Goal: Communication & Community: Answer question/provide support

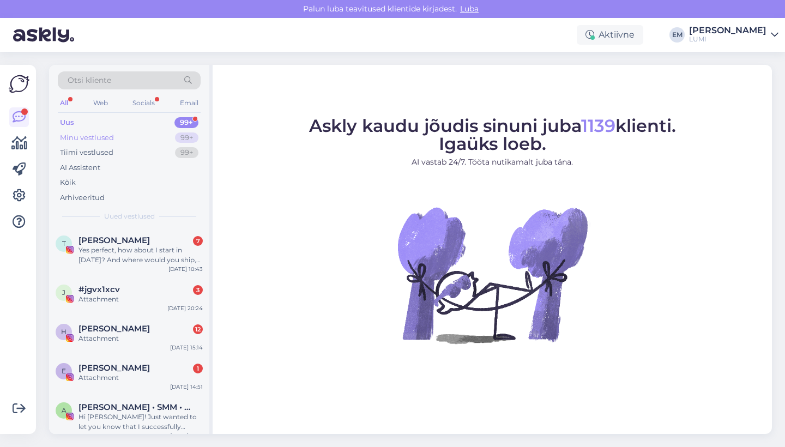
click at [154, 140] on div "Minu vestlused 99+" at bounding box center [129, 137] width 143 height 15
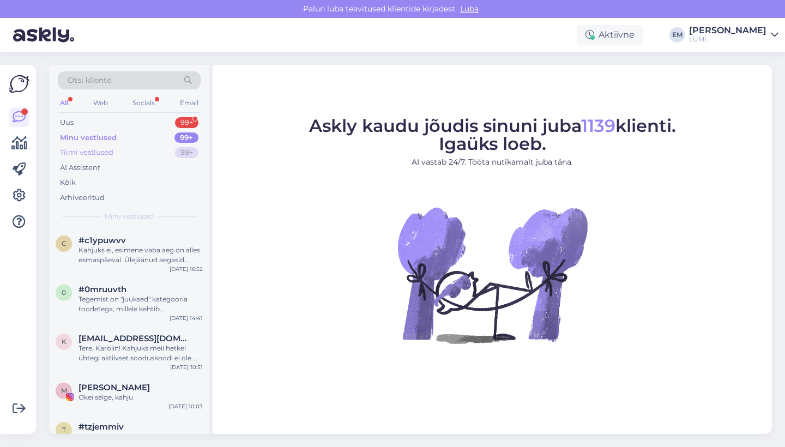
click at [154, 151] on div "Tiimi vestlused 99+" at bounding box center [129, 152] width 143 height 15
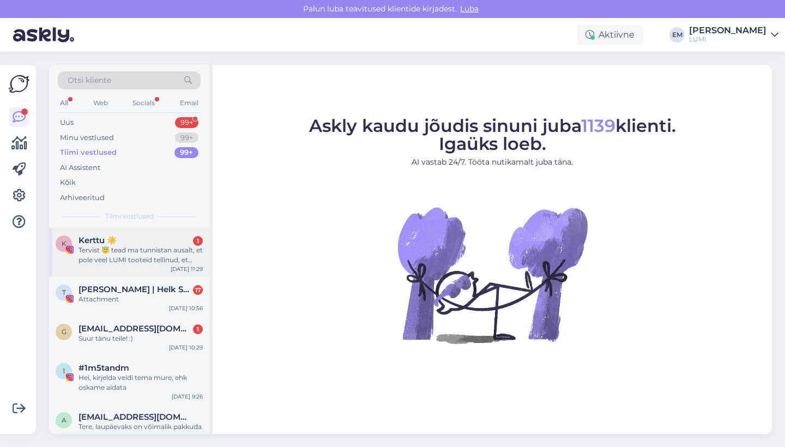
click at [148, 246] on div "Tervist 😇 tead ma tunnistan ausalt, et pole veel LUMI tooteid tellinud, et hakk…" at bounding box center [141, 255] width 124 height 20
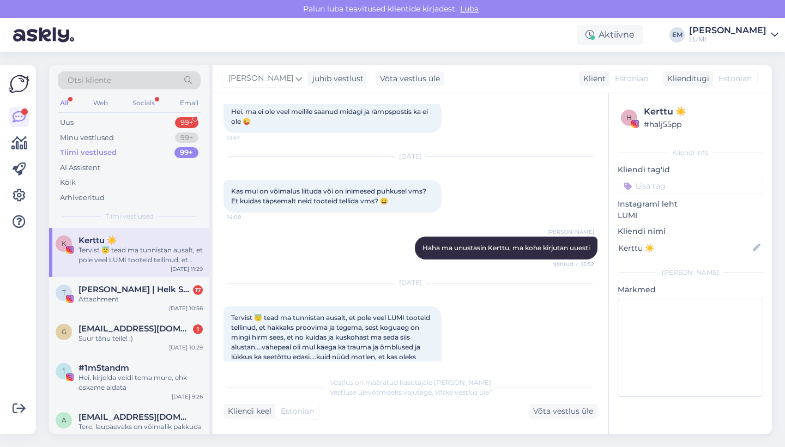
scroll to position [1673, 0]
click at [111, 363] on span "#1m5tandm" at bounding box center [104, 368] width 51 height 10
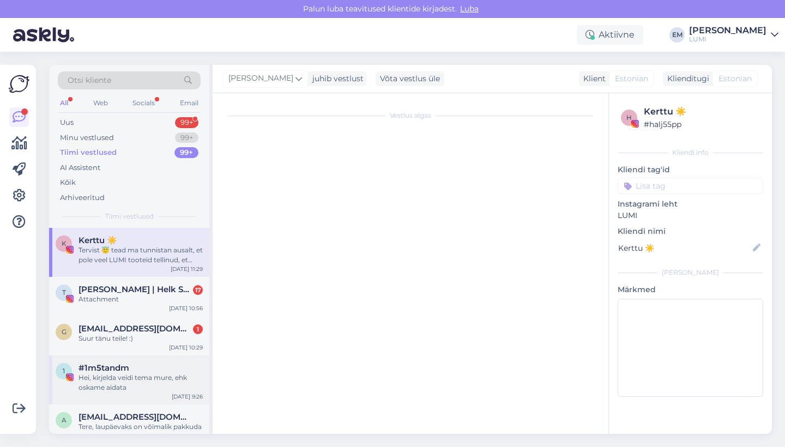
scroll to position [5663, 0]
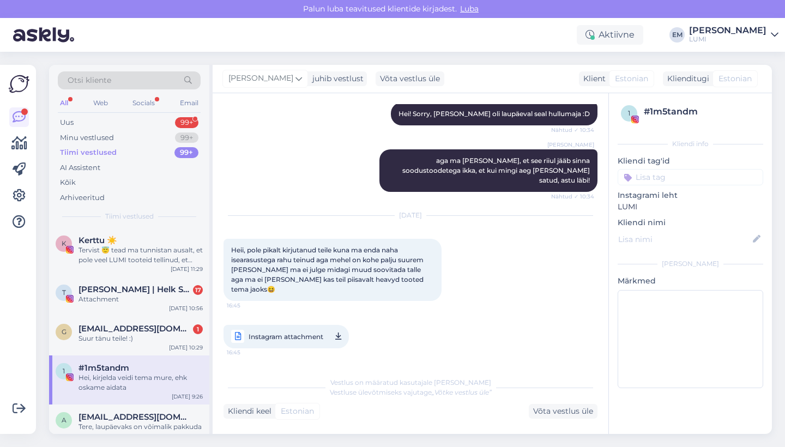
click at [318, 330] on span "Instagram attachment" at bounding box center [286, 337] width 75 height 14
click at [337, 325] on link "Instagram attachment 16:45" at bounding box center [286, 336] width 125 height 23
click at [300, 360] on div "[DATE] [PERSON_NAME], kirjelda veidi tema mure, ehk oskame aidata 9:26" at bounding box center [411, 395] width 374 height 70
click at [113, 321] on div "g [EMAIL_ADDRESS][DOMAIN_NAME] 1 Suur tänu teile! :) [DATE] 10:29" at bounding box center [129, 335] width 160 height 39
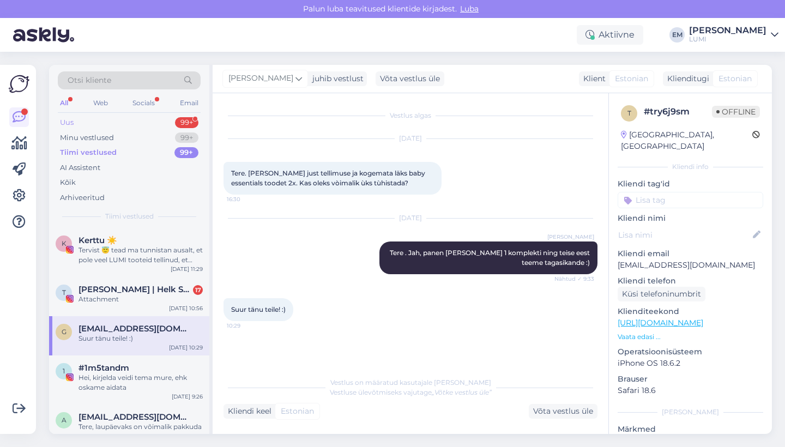
click at [117, 123] on div "Uus 99+" at bounding box center [129, 122] width 143 height 15
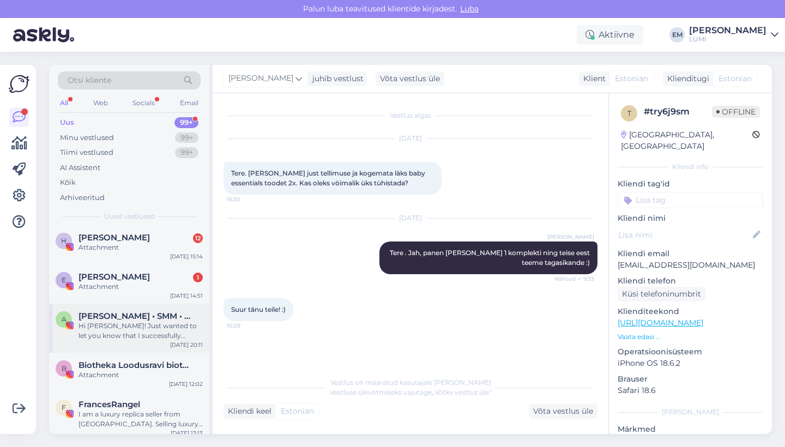
scroll to position [103, 0]
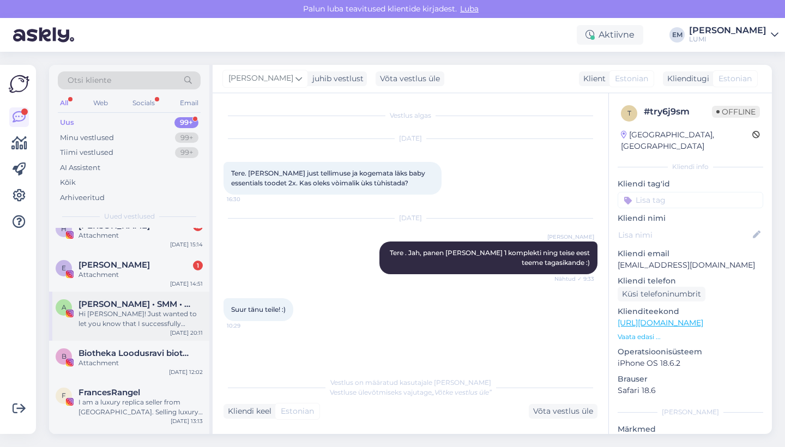
click at [152, 293] on div "A [PERSON_NAME] • SMM • Съемка рилс и фото • Маркетинг • [GEOGRAPHIC_DATA] 🇺🇦 H…" at bounding box center [129, 316] width 160 height 49
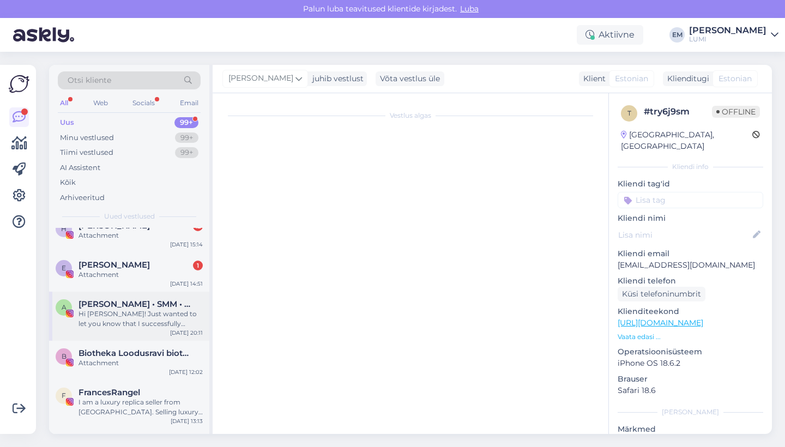
scroll to position [696, 0]
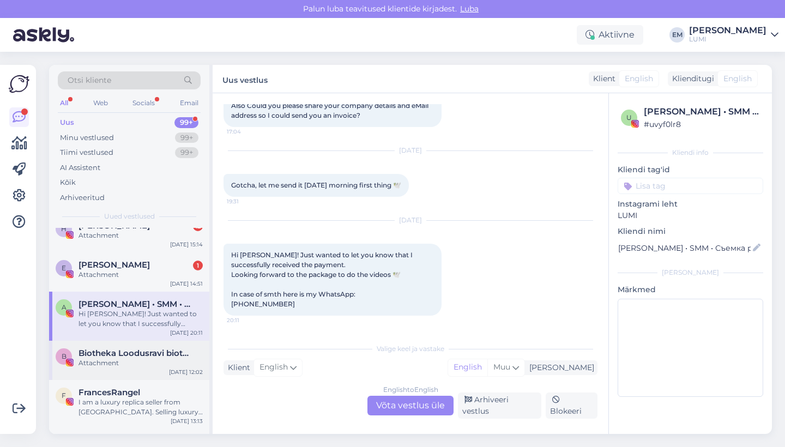
click at [131, 362] on div "Attachment" at bounding box center [141, 363] width 124 height 10
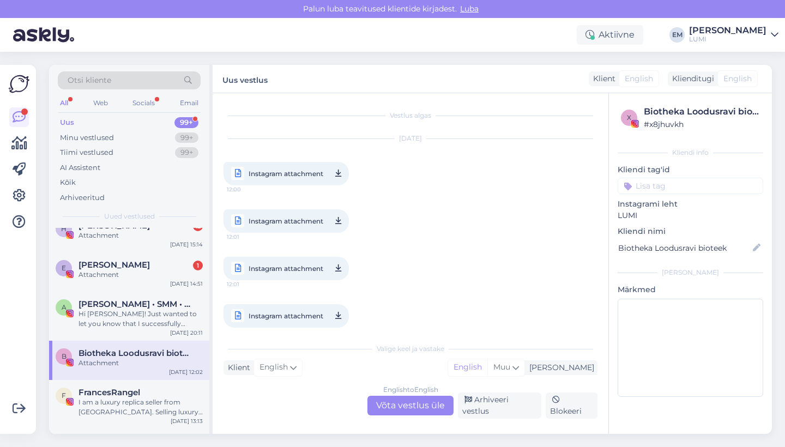
scroll to position [53, 0]
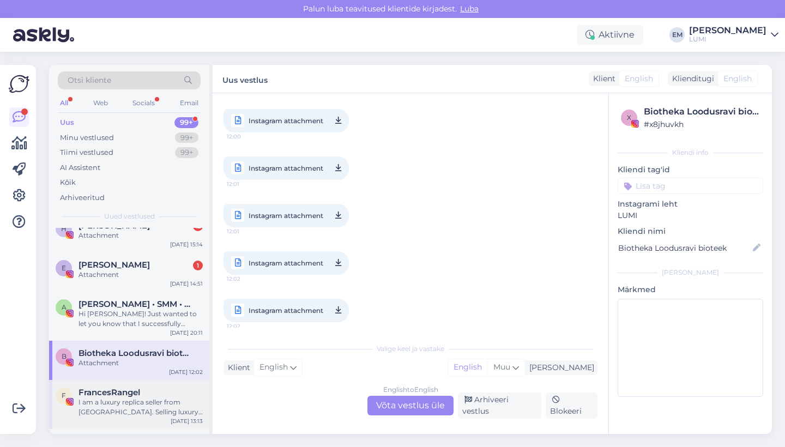
click at [131, 388] on span "FrancesRangel" at bounding box center [110, 393] width 62 height 10
